Goal: Task Accomplishment & Management: Manage account settings

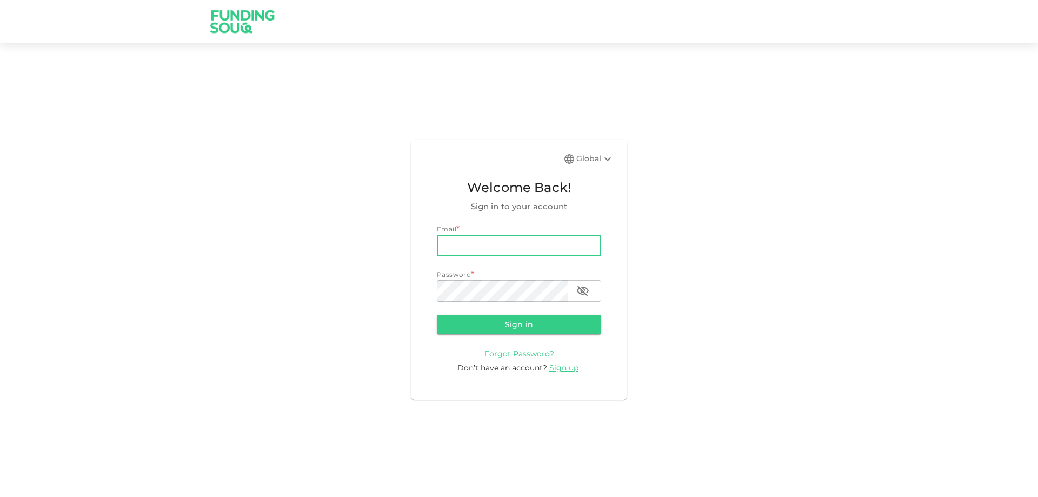
click at [541, 244] on input "email" at bounding box center [519, 246] width 164 height 22
type input "[EMAIL_ADDRESS][DOMAIN_NAME]"
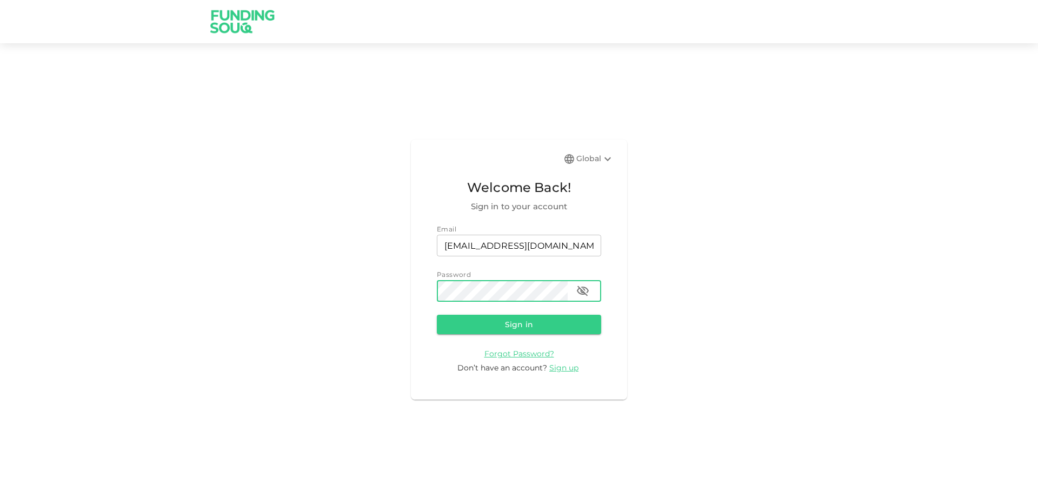
click at [437, 315] on button "Sign in" at bounding box center [519, 324] width 164 height 19
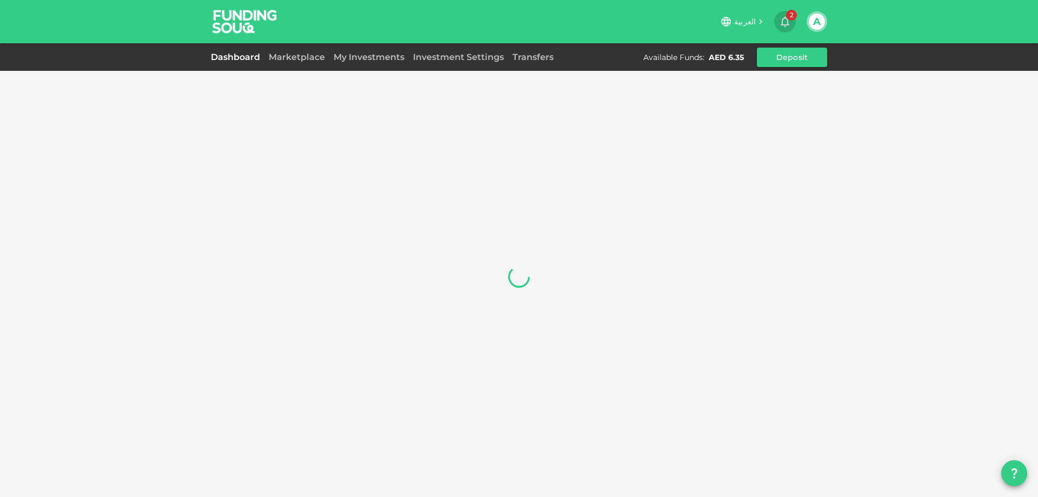
click at [785, 20] on icon "button" at bounding box center [784, 21] width 13 height 13
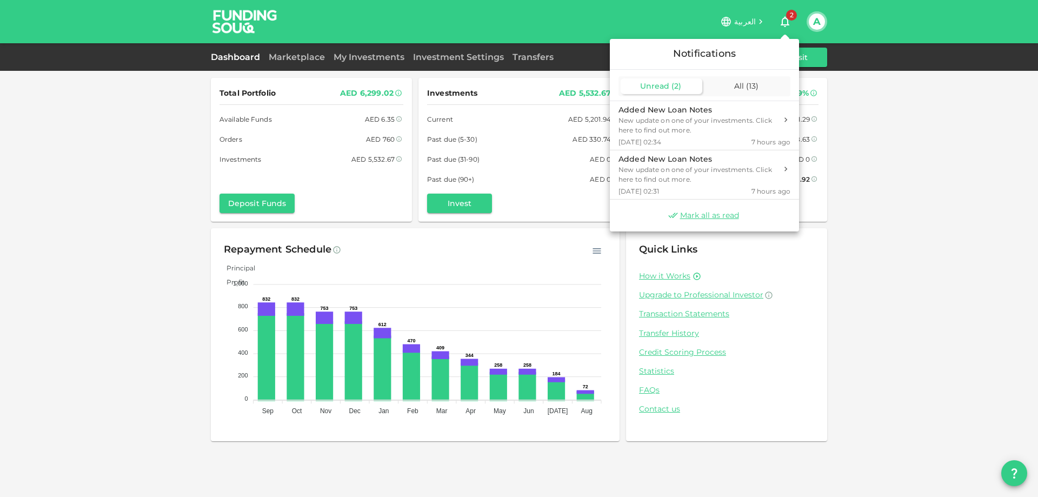
click at [349, 58] on div at bounding box center [519, 248] width 1038 height 497
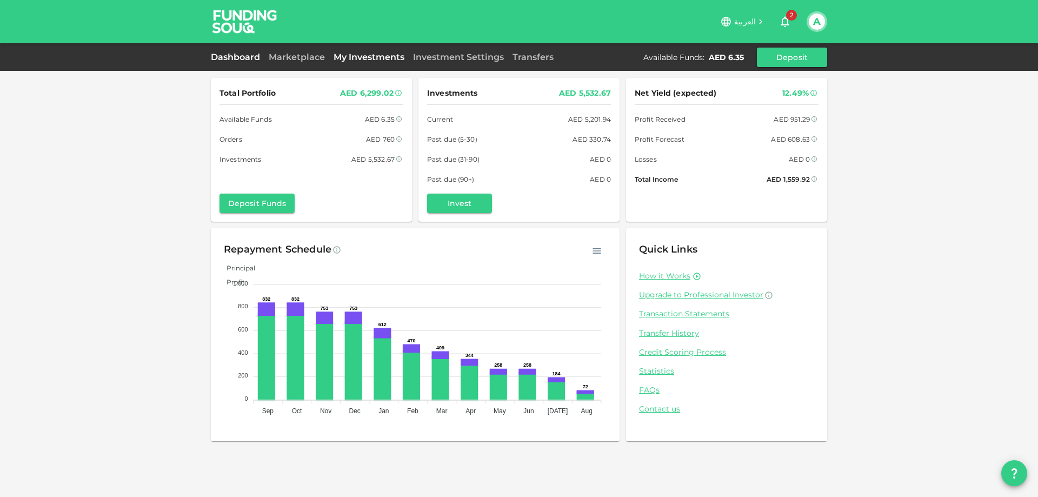
click at [352, 56] on link "My Investments" at bounding box center [368, 57] width 79 height 10
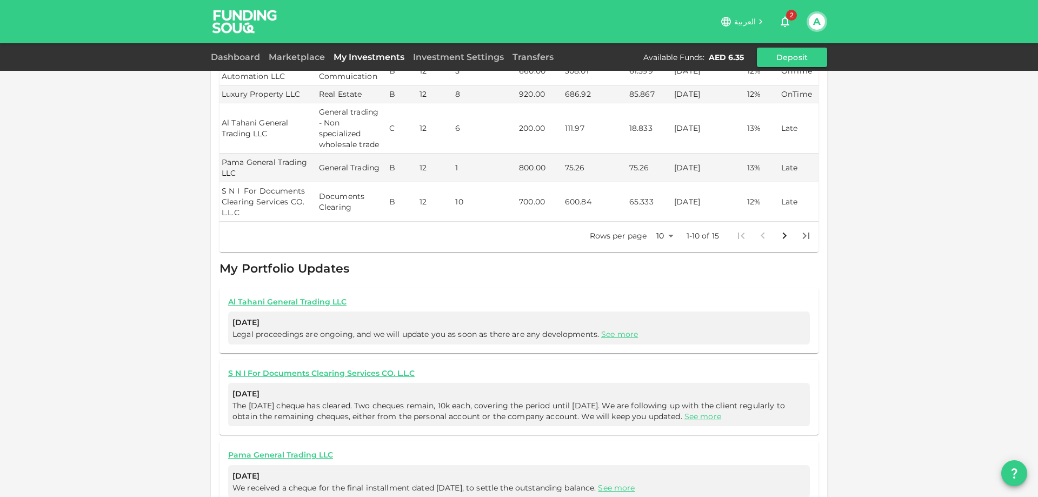
scroll to position [432, 0]
click at [669, 224] on body "العربية 2 A Dashboard Marketplace My Investments Investment Settings Transfers …" at bounding box center [519, 248] width 1038 height 497
click at [661, 259] on li "25" at bounding box center [660, 258] width 32 height 19
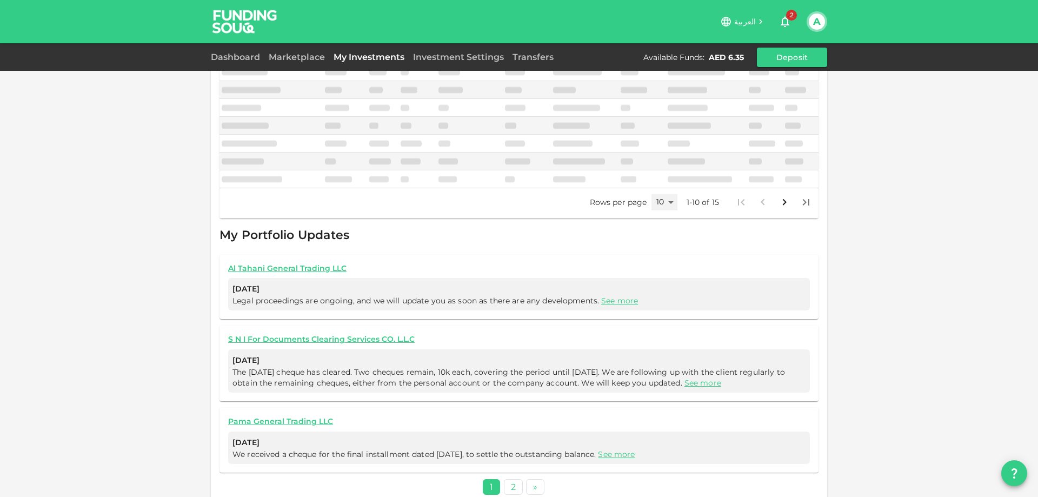
type input "25"
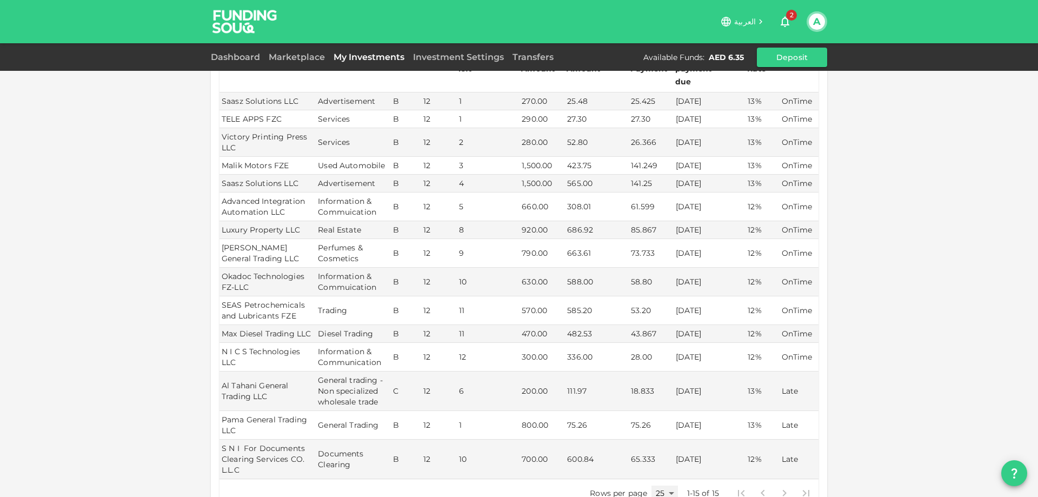
scroll to position [259, 0]
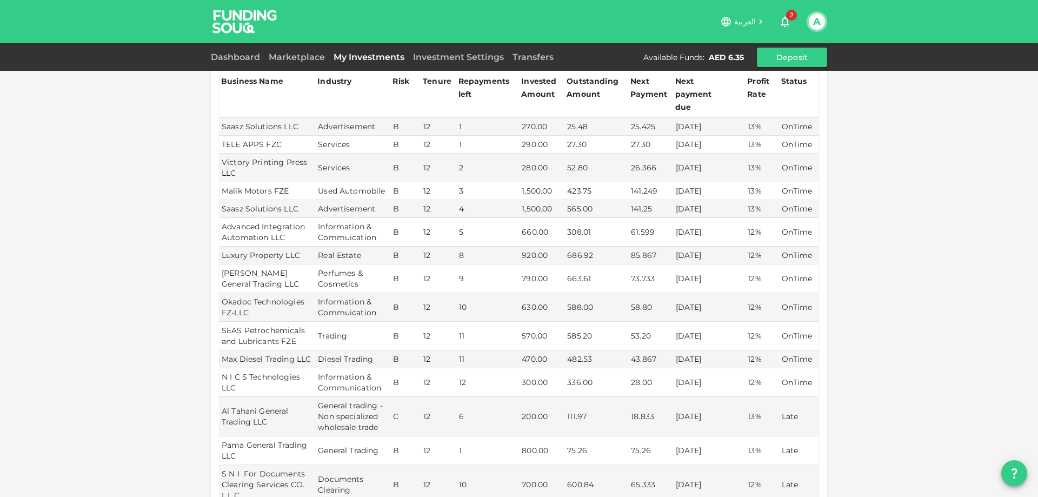
click at [787, 23] on icon "button" at bounding box center [785, 22] width 9 height 11
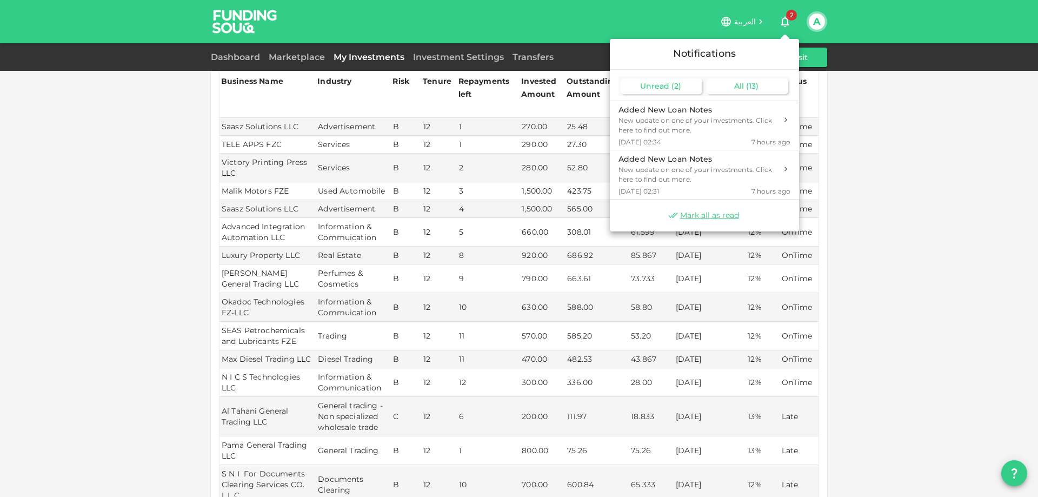
click at [750, 88] on span "( 13 )" at bounding box center [752, 86] width 12 height 10
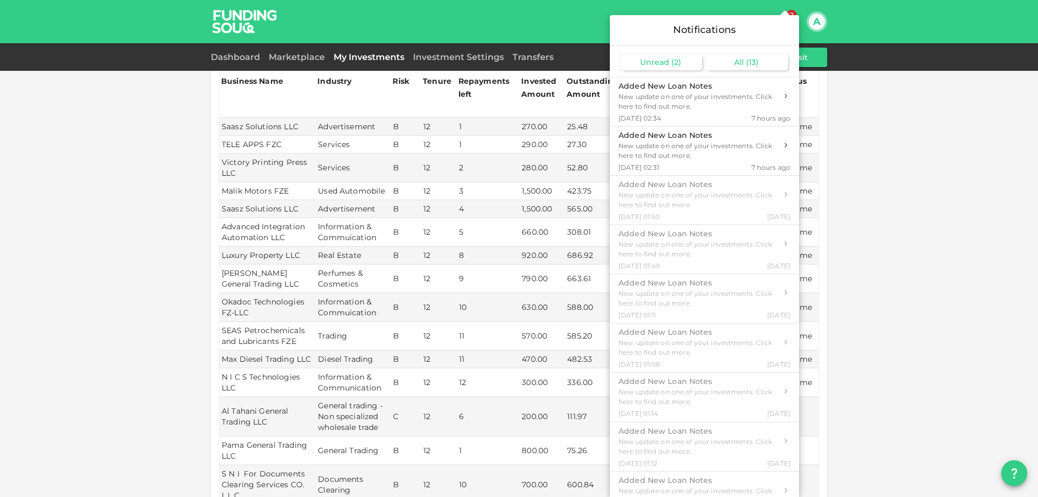
click at [676, 64] on span "( 2 )" at bounding box center [676, 62] width 10 height 10
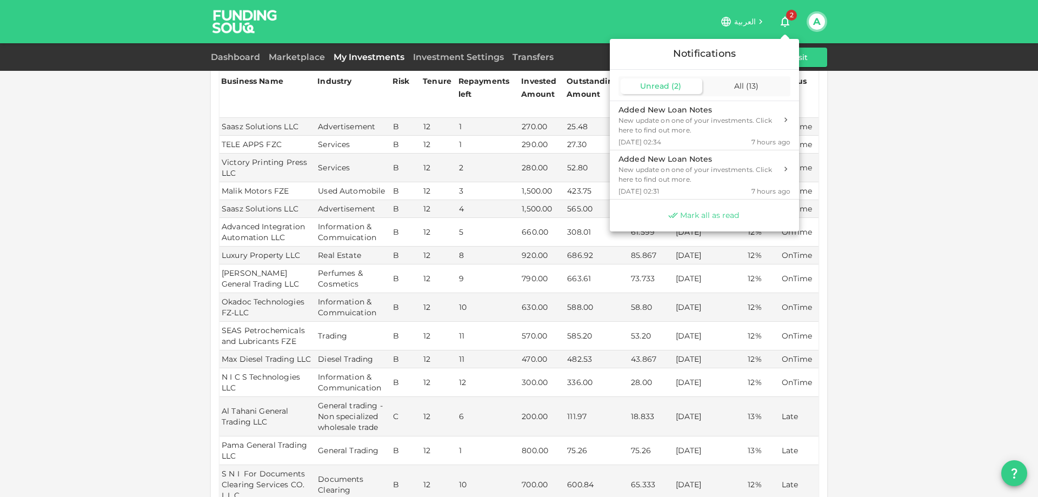
click at [712, 214] on span "Mark all as read" at bounding box center [709, 215] width 59 height 10
